Goal: Task Accomplishment & Management: Complete application form

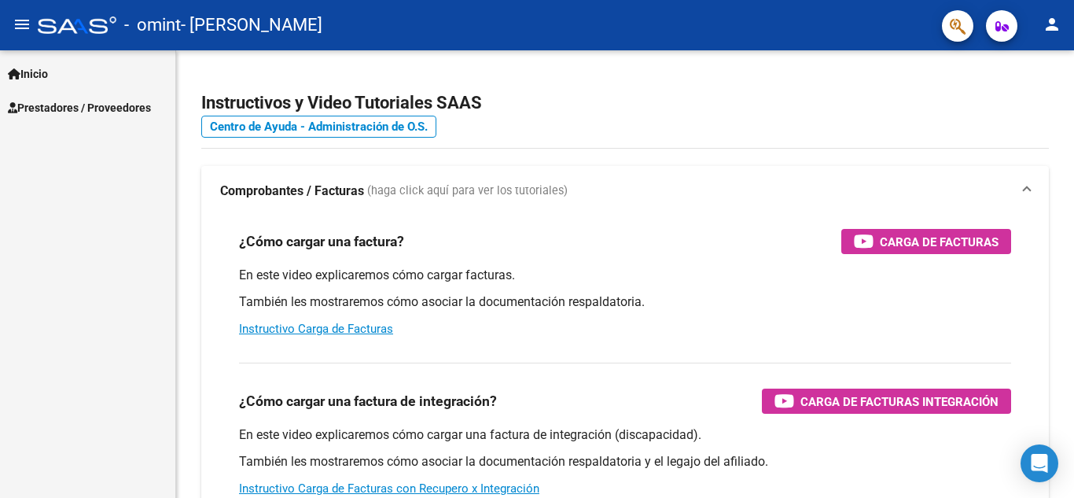
click at [109, 102] on span "Prestadores / Proveedores" at bounding box center [79, 107] width 143 height 17
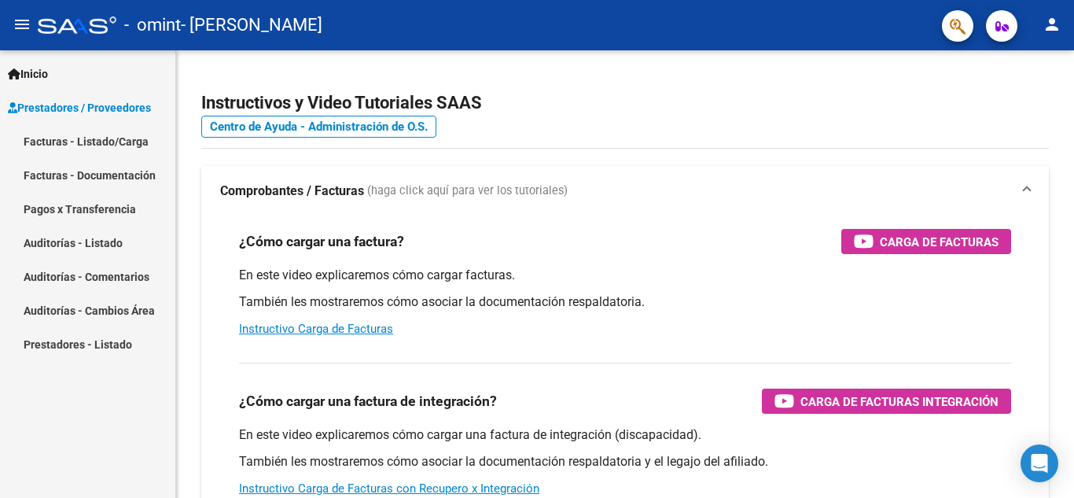
click at [87, 145] on link "Facturas - Listado/Carga" at bounding box center [87, 141] width 175 height 34
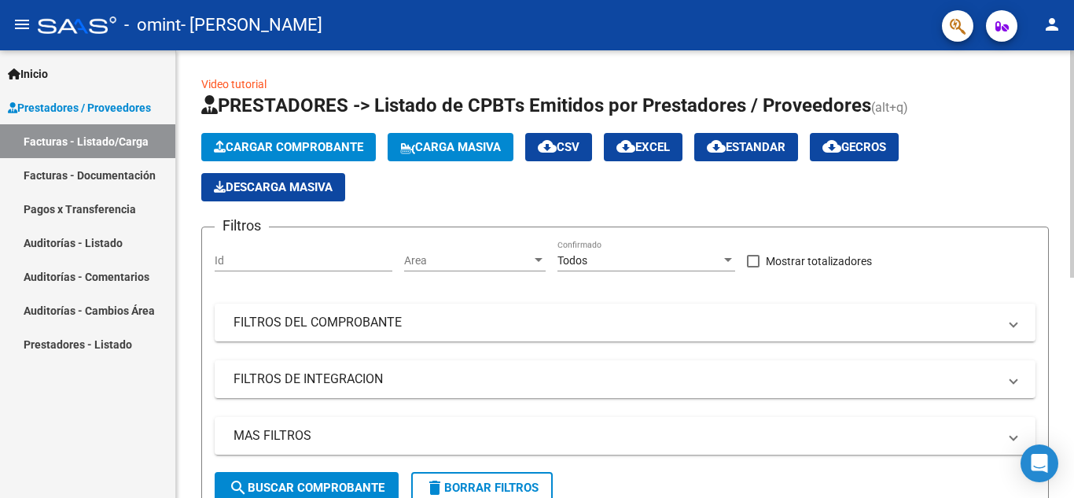
click at [315, 153] on span "Cargar Comprobante" at bounding box center [288, 147] width 149 height 14
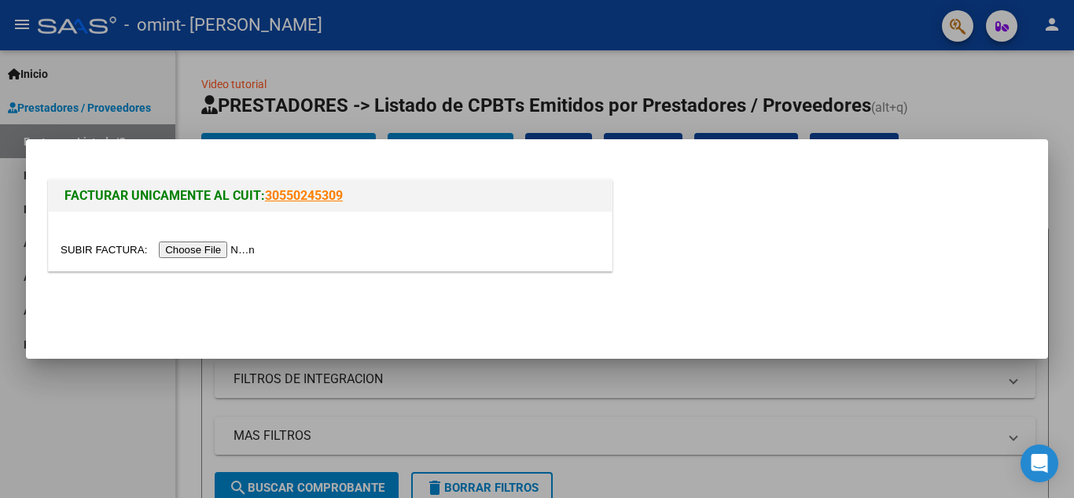
click at [227, 256] on input "file" at bounding box center [160, 249] width 199 height 17
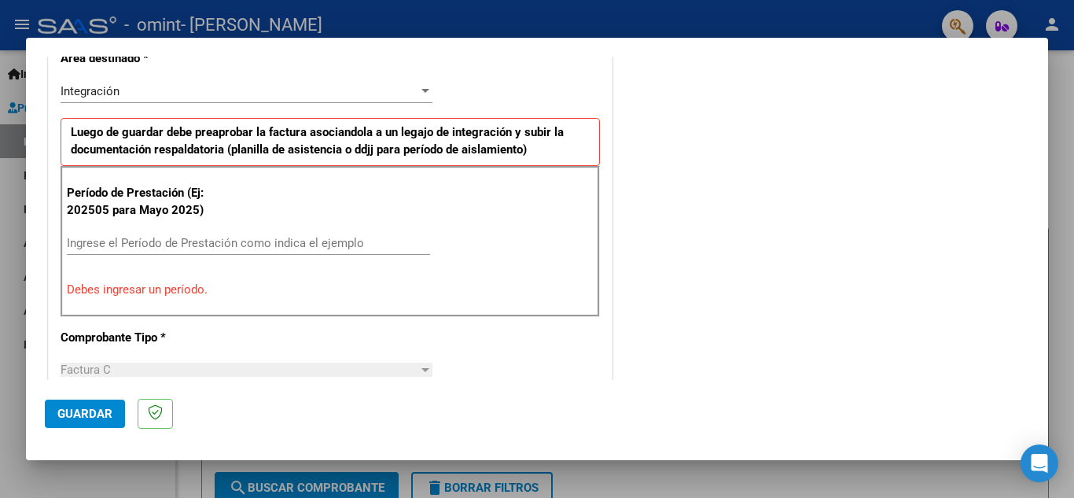
scroll to position [393, 0]
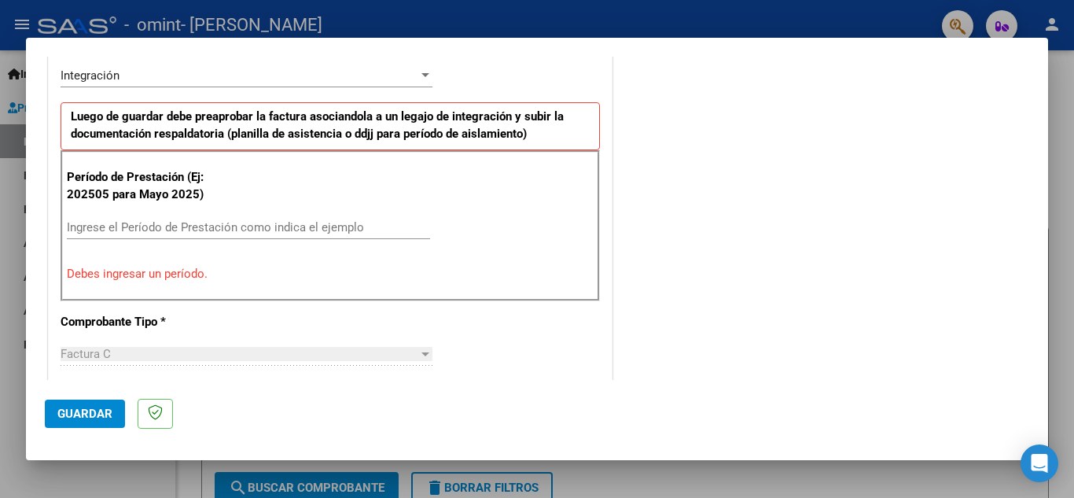
click at [190, 229] on input "Ingrese el Período de Prestación como indica el ejemplo" at bounding box center [248, 227] width 363 height 14
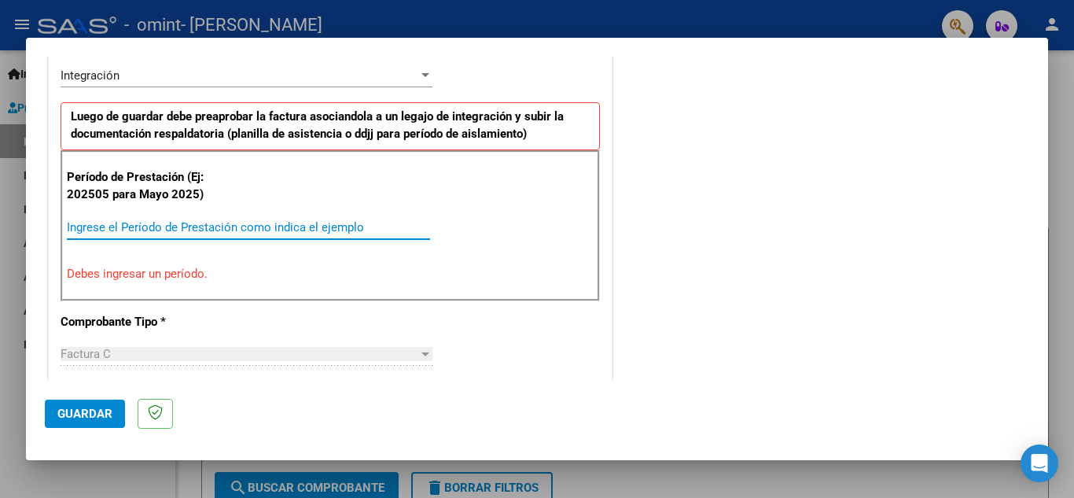
click at [149, 234] on div "Ingrese el Período de Prestación como indica el ejemplo" at bounding box center [248, 228] width 363 height 24
click at [221, 232] on input "2025" at bounding box center [248, 227] width 363 height 14
click at [122, 235] on div "2025 Ingrese el Período de Prestación como indica el ejemplo" at bounding box center [248, 228] width 363 height 24
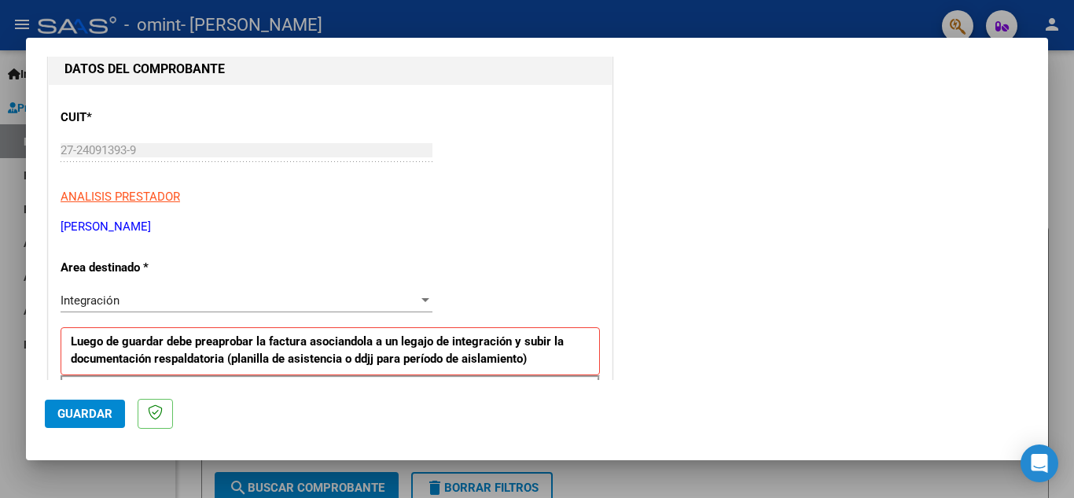
scroll to position [315, 0]
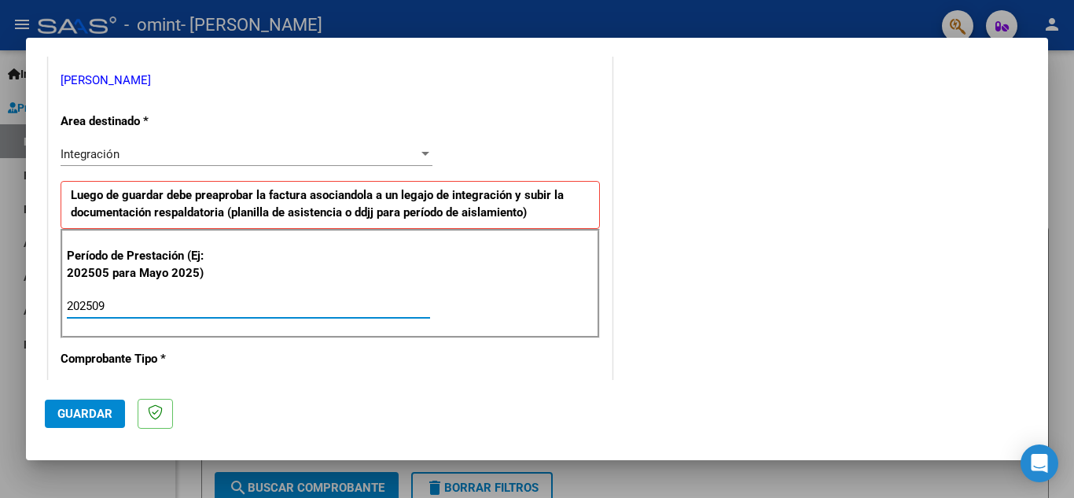
type input "202509"
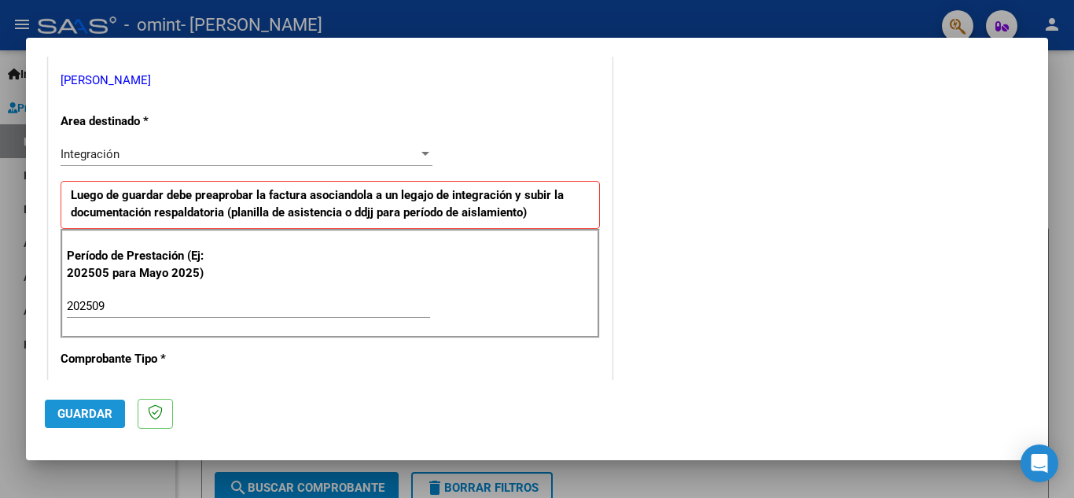
click at [79, 412] on span "Guardar" at bounding box center [84, 414] width 55 height 14
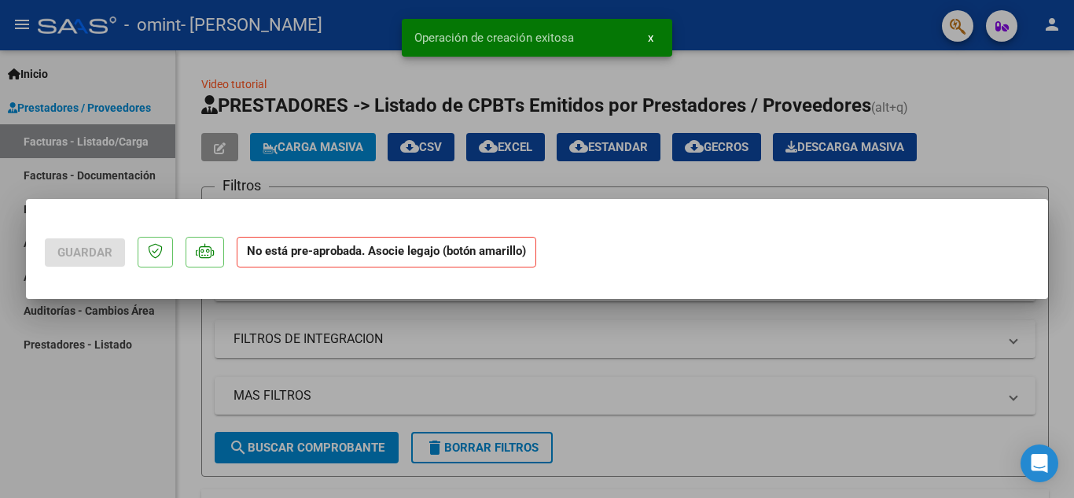
scroll to position [0, 0]
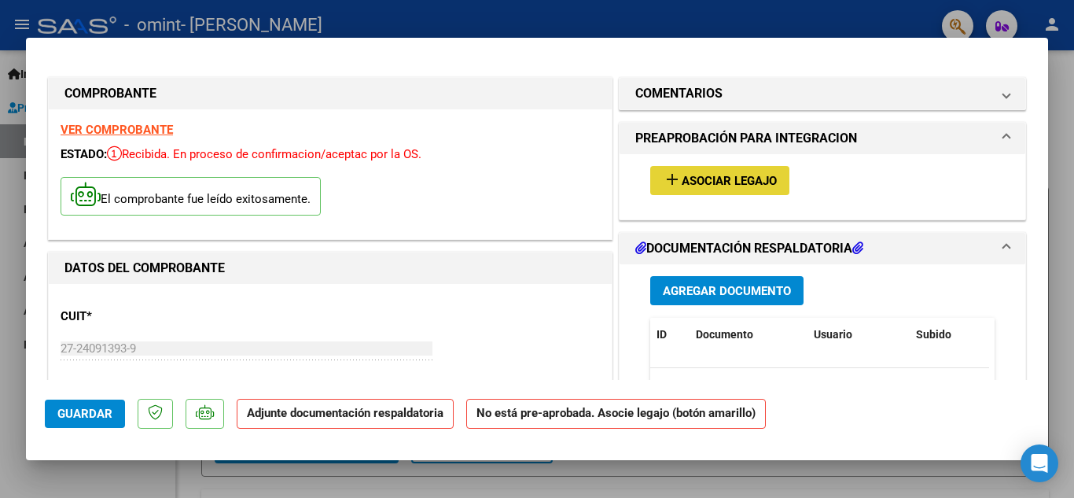
click at [735, 175] on span "Asociar Legajo" at bounding box center [729, 181] width 95 height 14
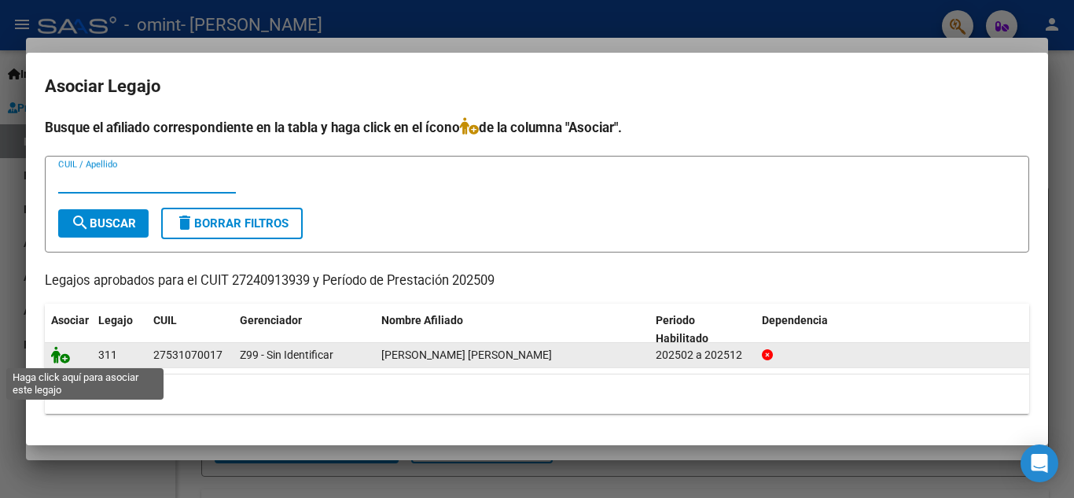
click at [60, 355] on icon at bounding box center [60, 354] width 19 height 17
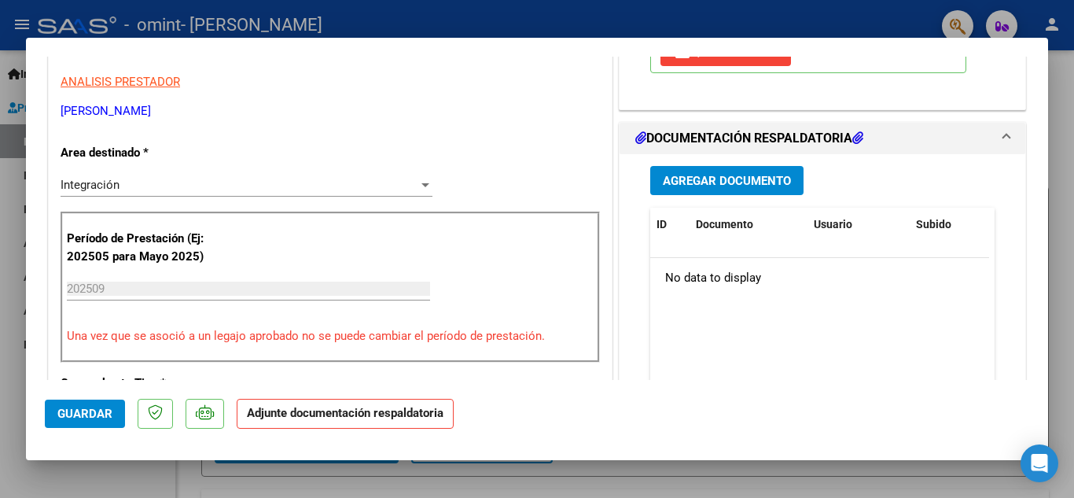
scroll to position [315, 0]
click at [754, 179] on span "Agregar Documento" at bounding box center [727, 180] width 128 height 14
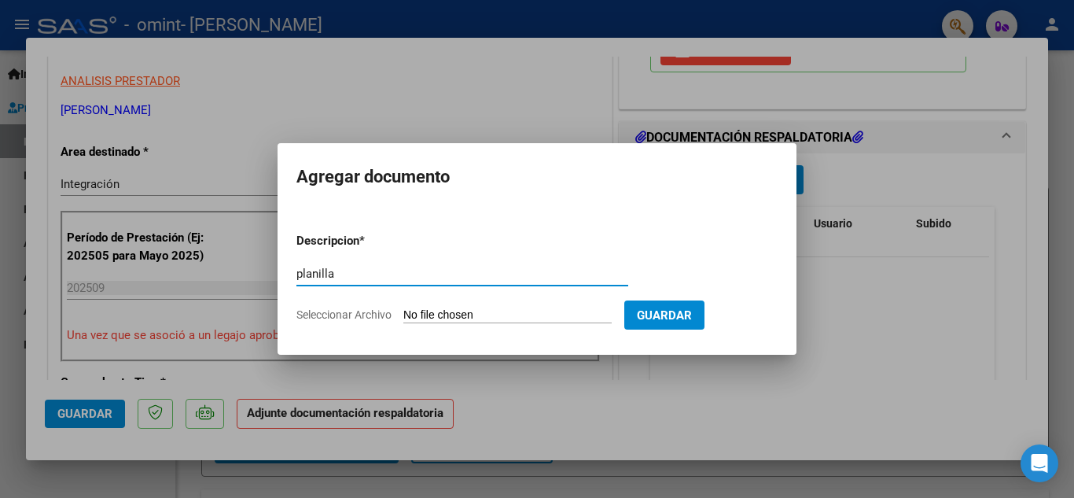
type input "planilla"
click at [532, 308] on input "Seleccionar Archivo" at bounding box center [508, 315] width 208 height 15
type input "C:\fakepath\planilla [PERSON_NAME] [DATE].jpg"
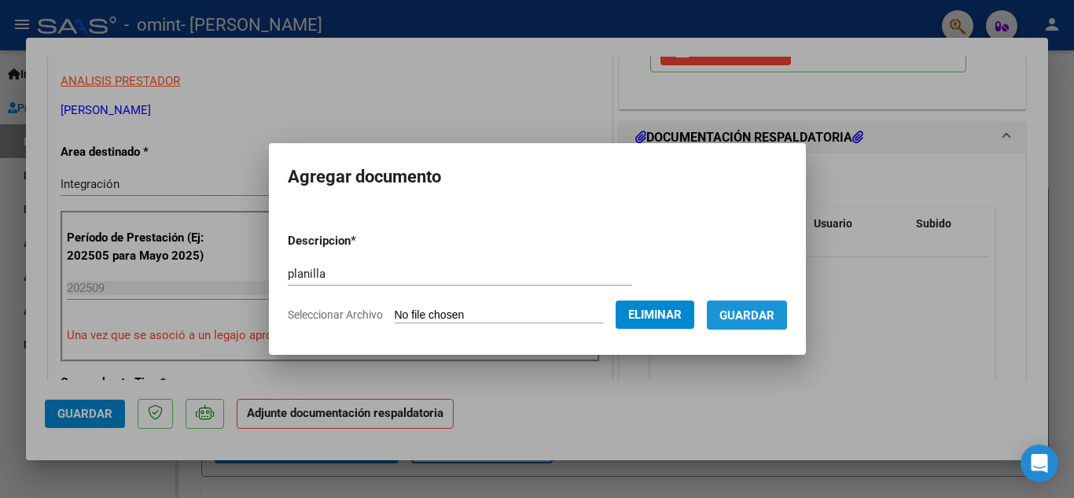
click at [775, 315] on span "Guardar" at bounding box center [747, 315] width 55 height 14
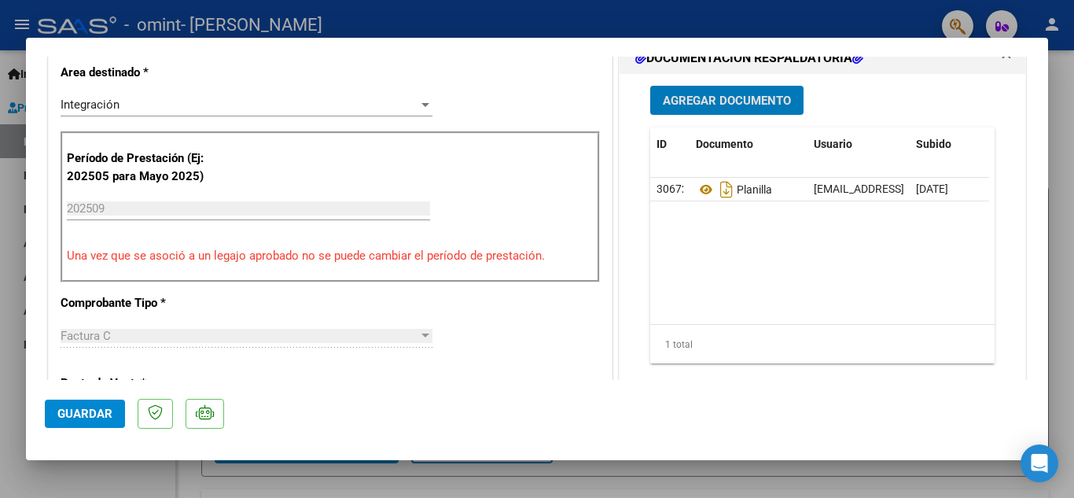
scroll to position [472, 0]
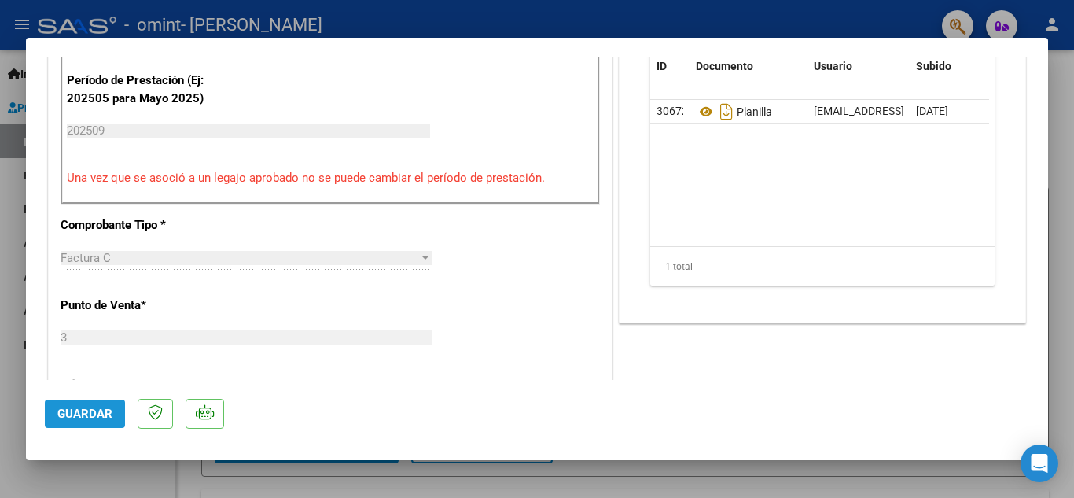
click at [93, 420] on span "Guardar" at bounding box center [84, 414] width 55 height 14
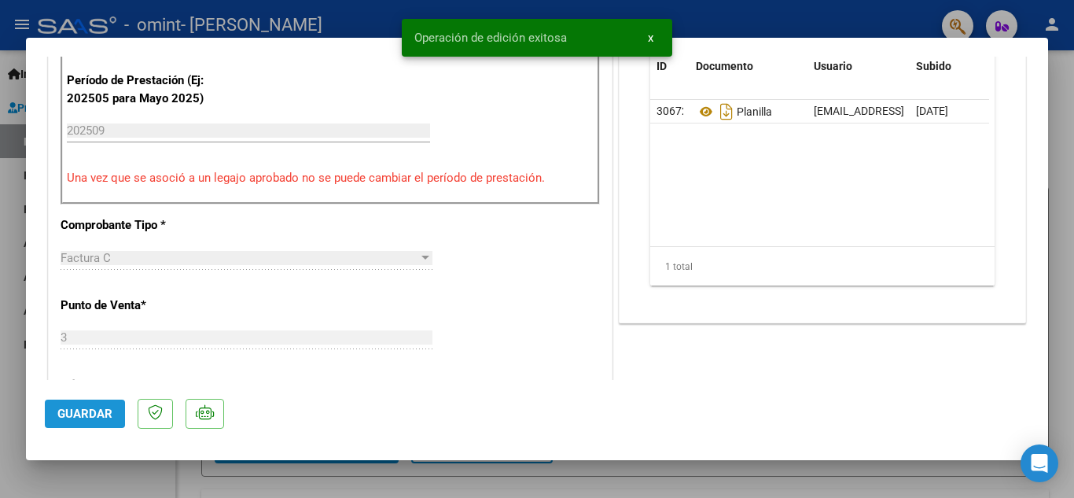
click at [91, 417] on span "Guardar" at bounding box center [84, 414] width 55 height 14
click at [6, 366] on div at bounding box center [537, 249] width 1074 height 498
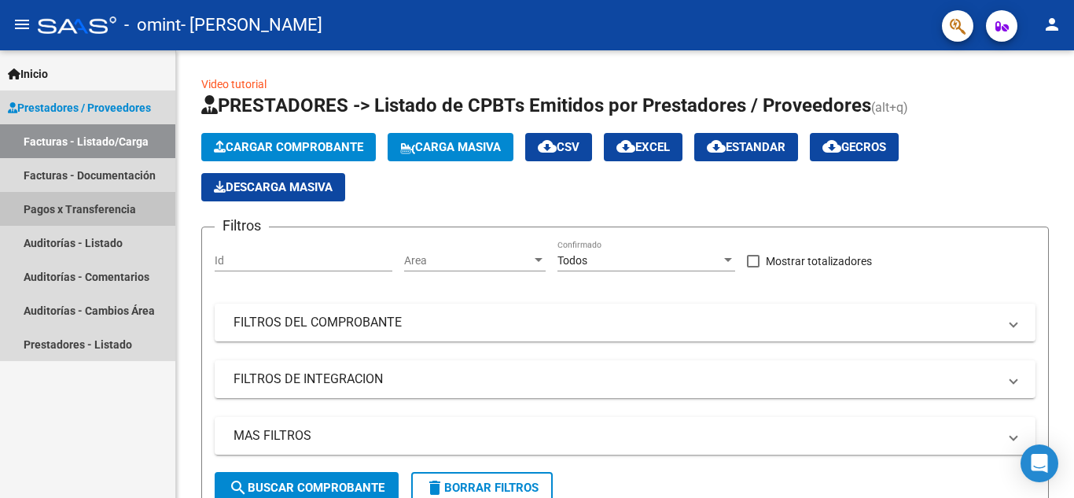
click at [20, 199] on link "Pagos x Transferencia" at bounding box center [87, 209] width 175 height 34
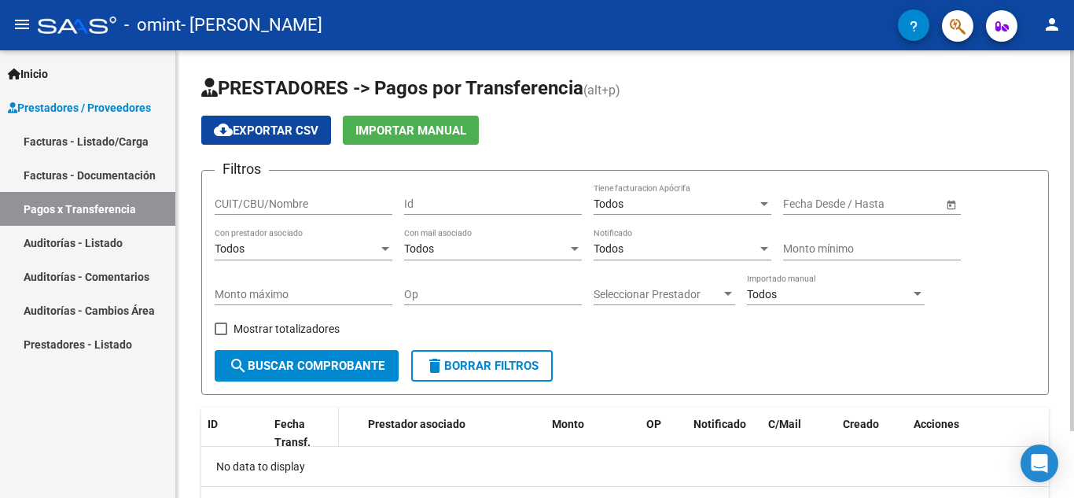
scroll to position [79, 0]
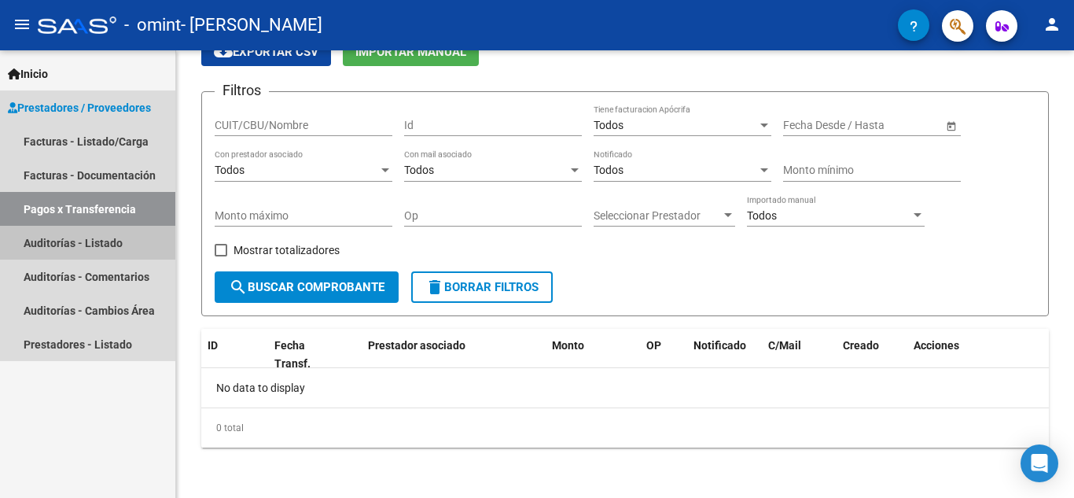
click at [130, 253] on link "Auditorías - Listado" at bounding box center [87, 243] width 175 height 34
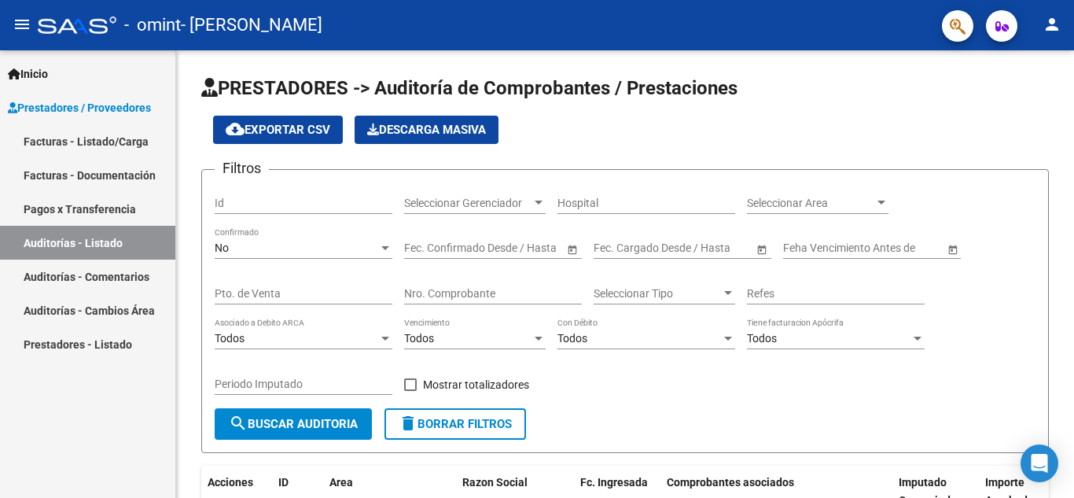
click at [116, 344] on link "Prestadores - Listado" at bounding box center [87, 344] width 175 height 34
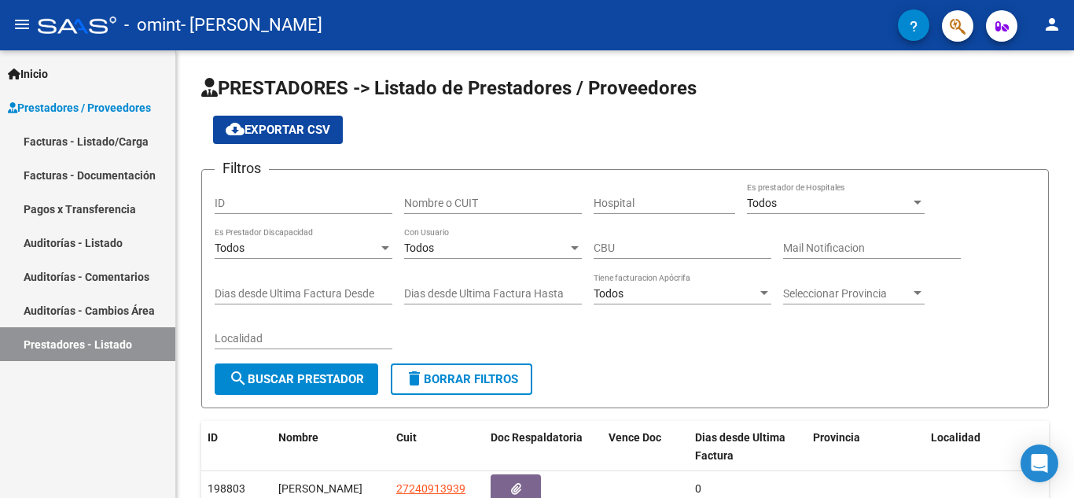
click at [1056, 26] on mat-icon "person" at bounding box center [1052, 24] width 19 height 19
click at [939, 105] on div at bounding box center [537, 249] width 1074 height 498
